Goal: Complete application form

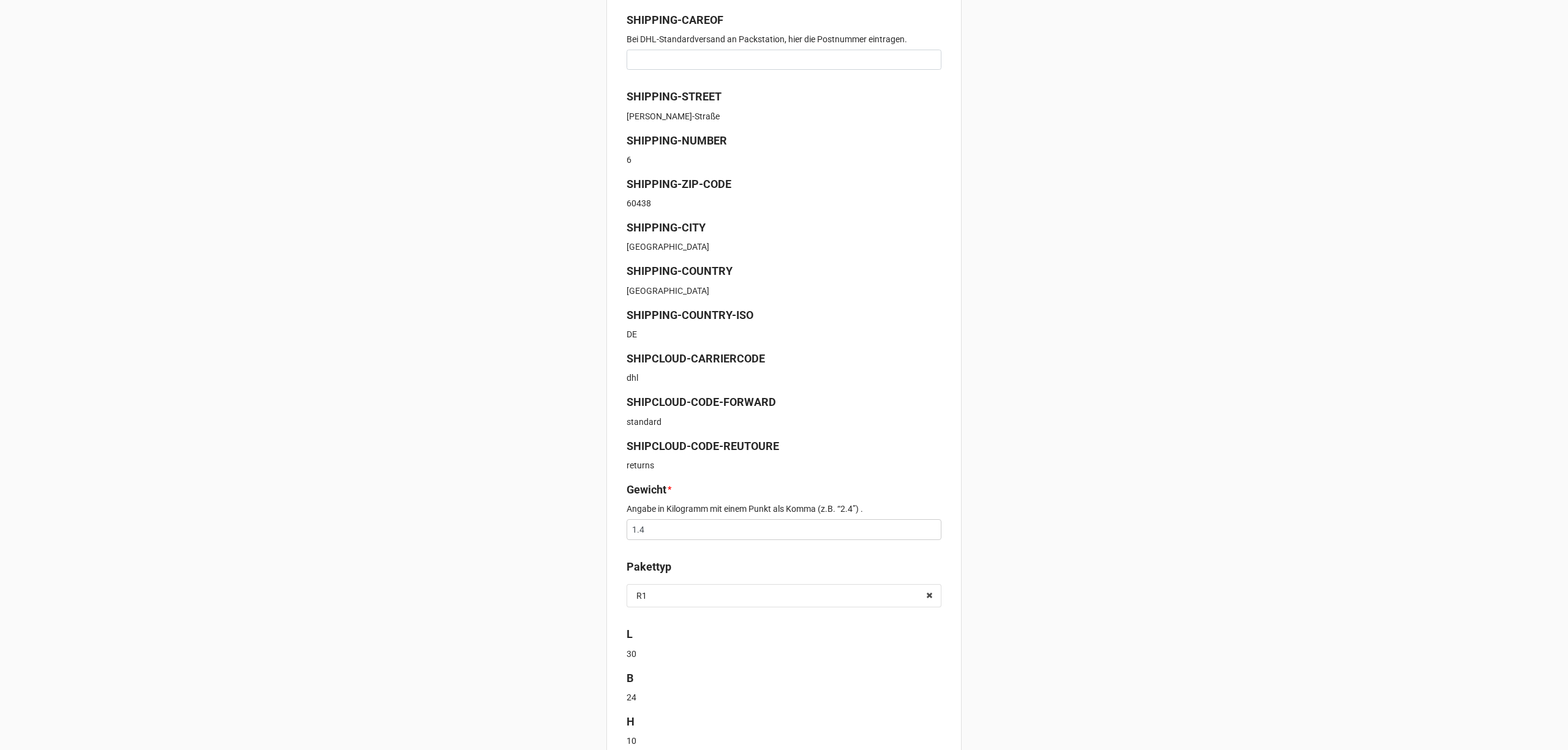
scroll to position [297, 0]
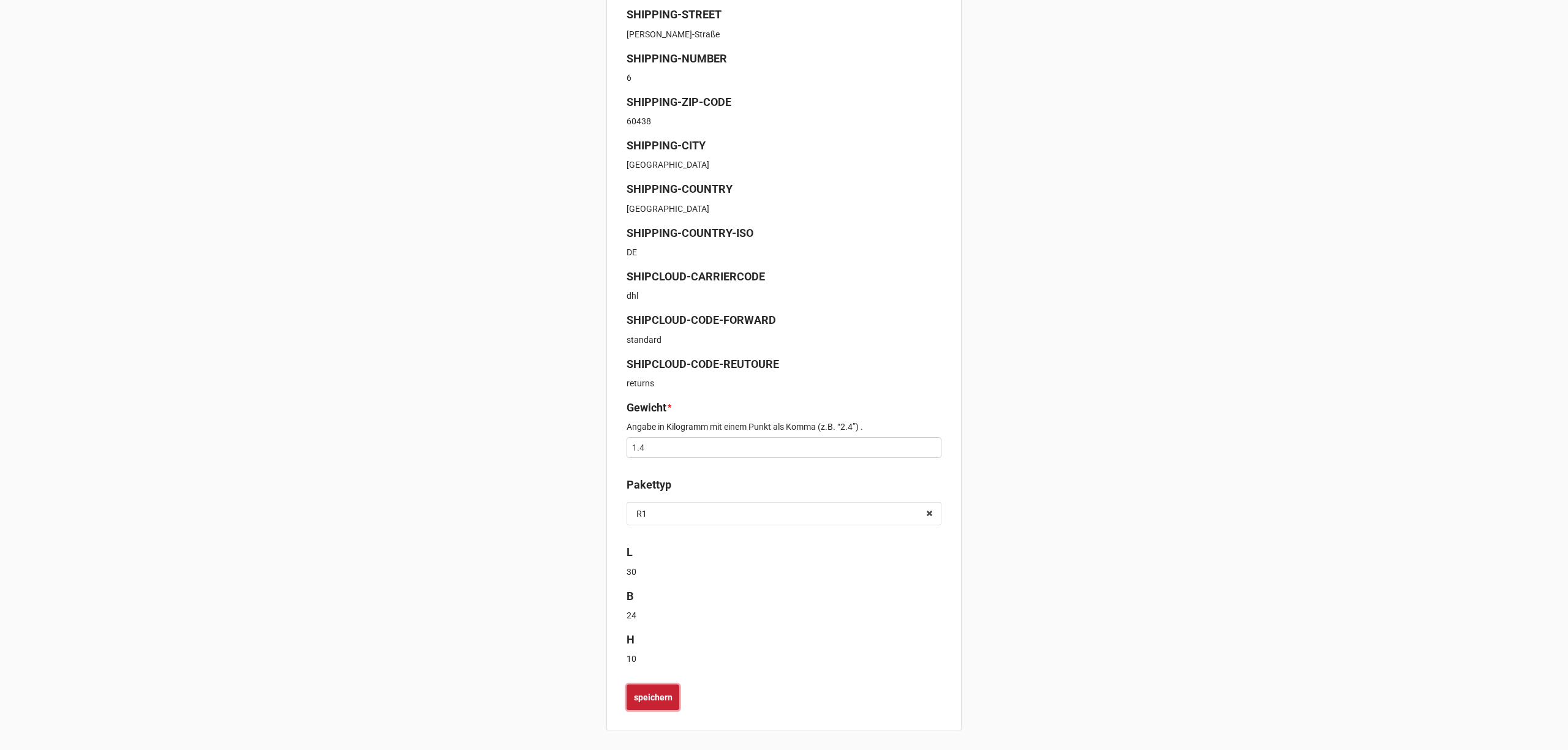
click at [657, 686] on button "speichern" at bounding box center [653, 698] width 53 height 26
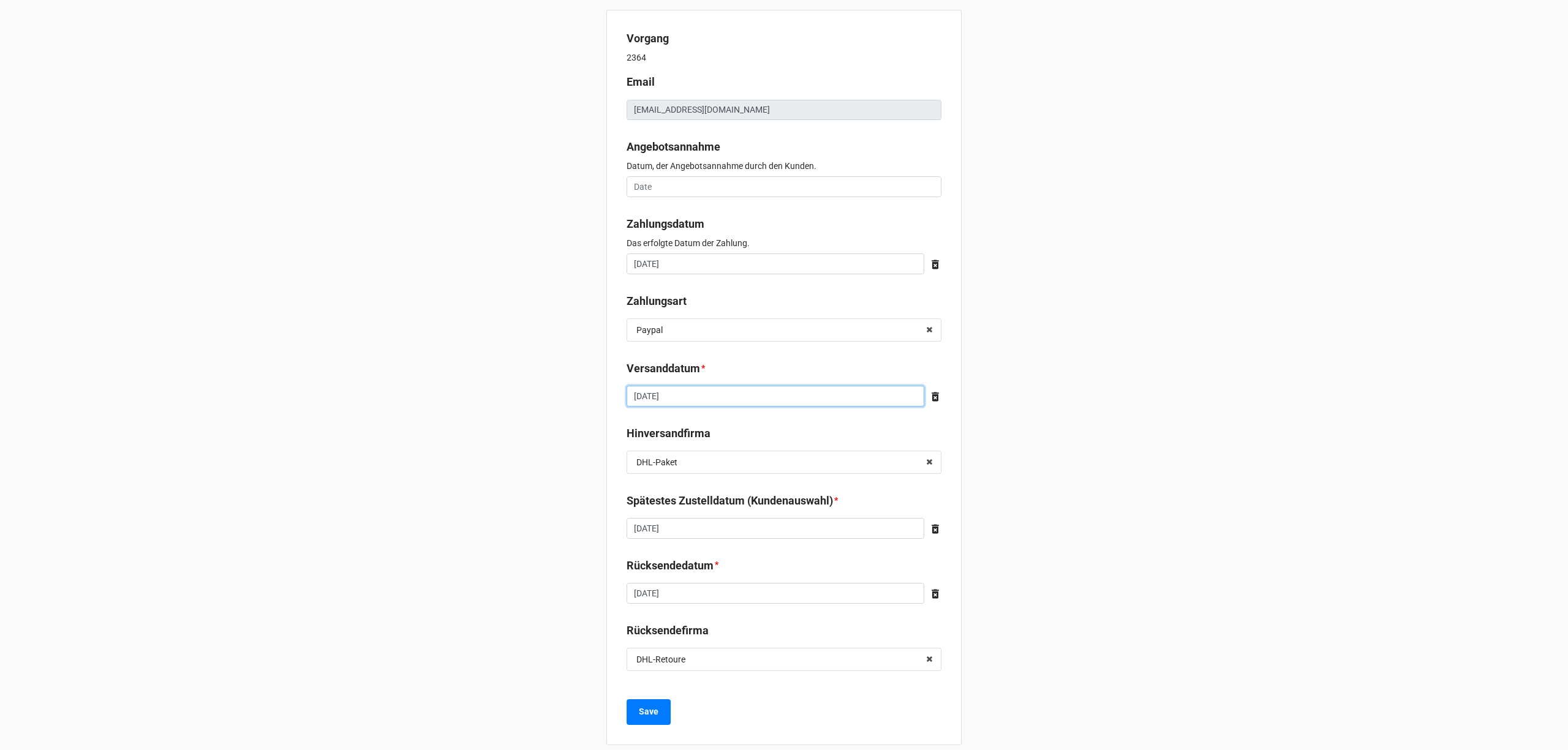
click at [750, 392] on input "September 19, 2025" at bounding box center [776, 396] width 297 height 21
click at [720, 491] on td "18" at bounding box center [723, 492] width 21 height 17
type input "September 18, 2025"
click at [654, 711] on b "Save" at bounding box center [649, 712] width 20 height 13
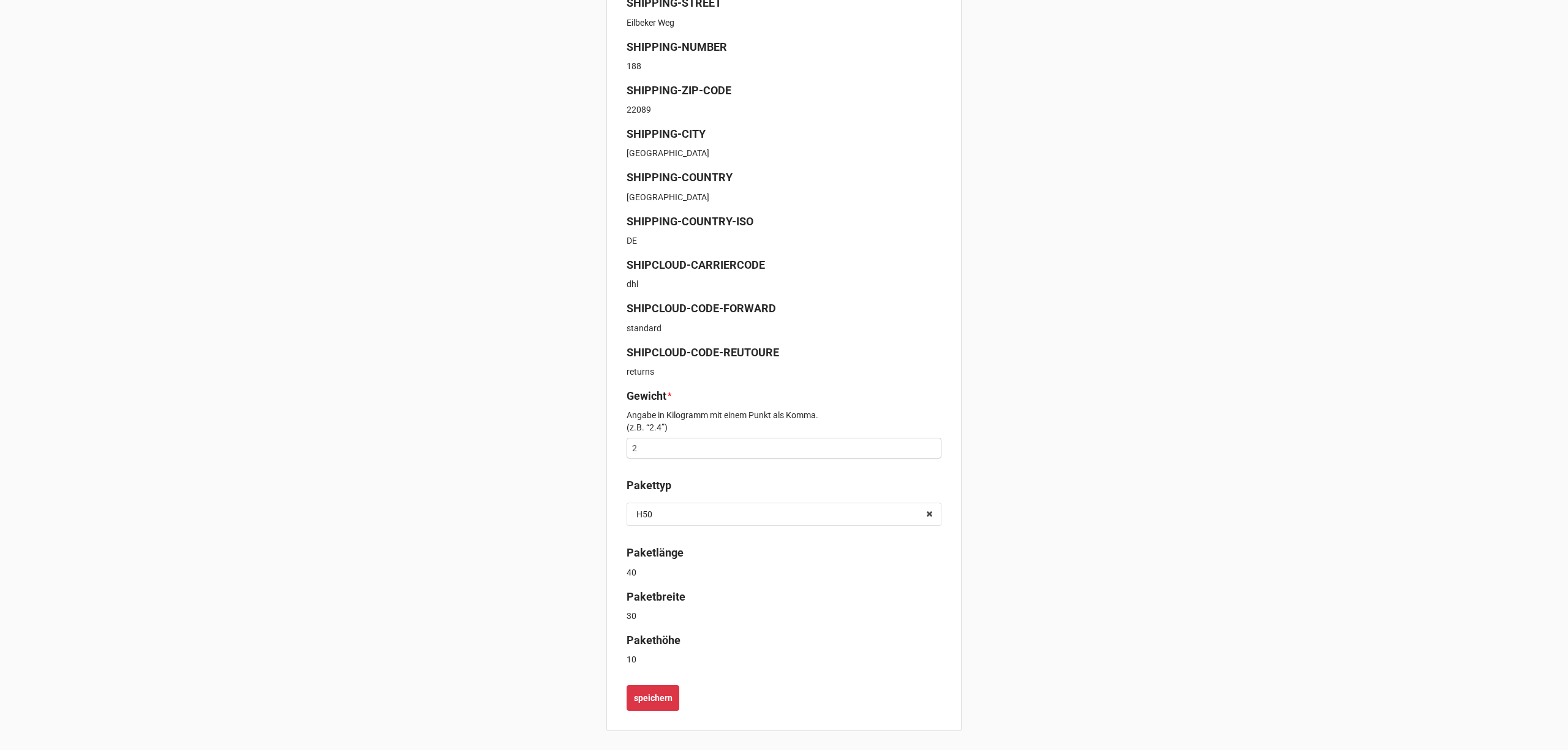
scroll to position [309, 0]
click at [669, 696] on b "speichern" at bounding box center [653, 697] width 38 height 13
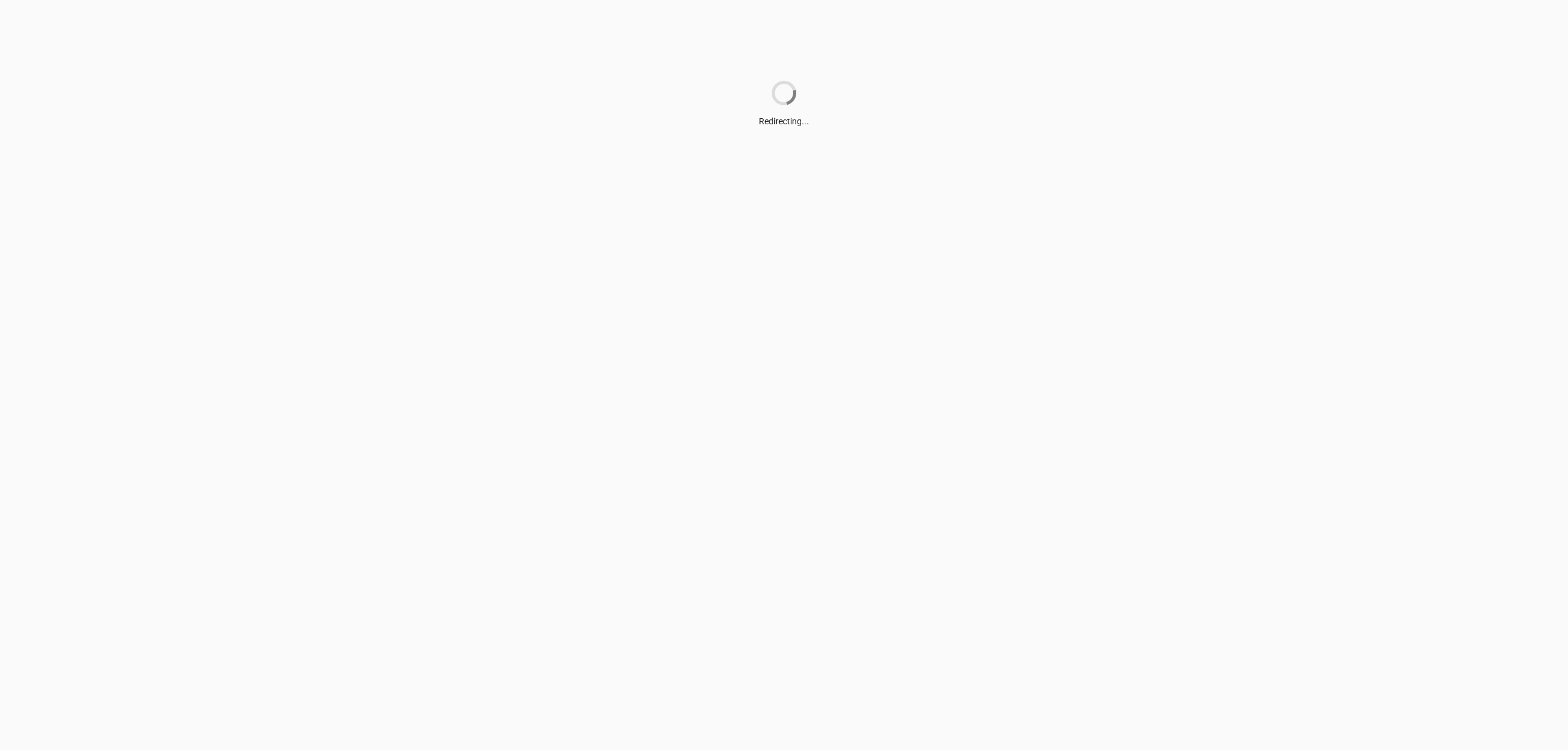
scroll to position [0, 0]
